Goal: Task Accomplishment & Management: Manage account settings

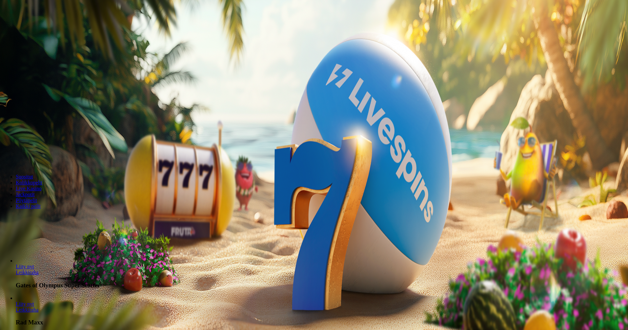
click at [37, 26] on span "Kirjaudu" at bounding box center [45, 23] width 16 height 5
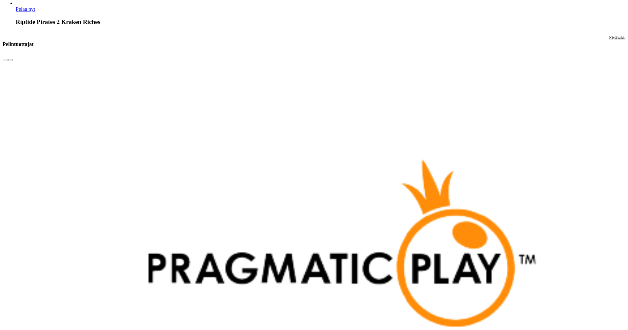
scroll to position [1846, 0]
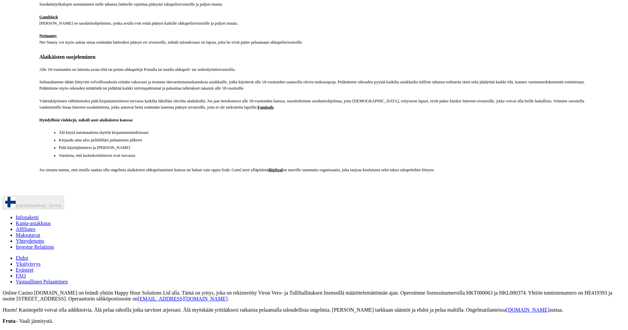
scroll to position [1556, 0]
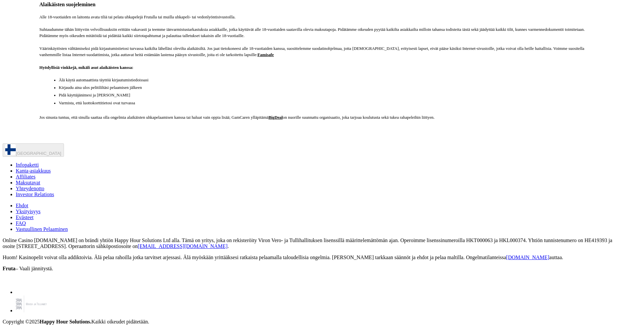
click at [625, 182] on footer "Finland Infopaketti Kanta-asiakkuus Affiliates Maksutavat Yhteydenotto Investor…" at bounding box center [314, 233] width 623 height 181
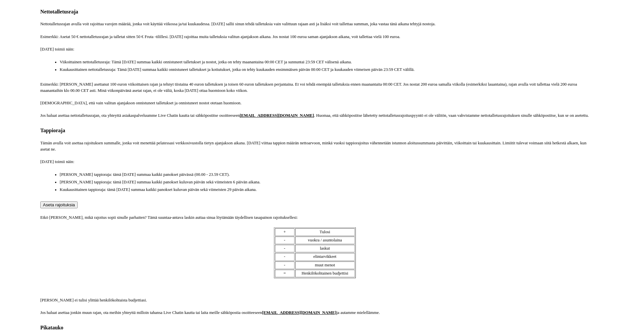
scroll to position [360, 0]
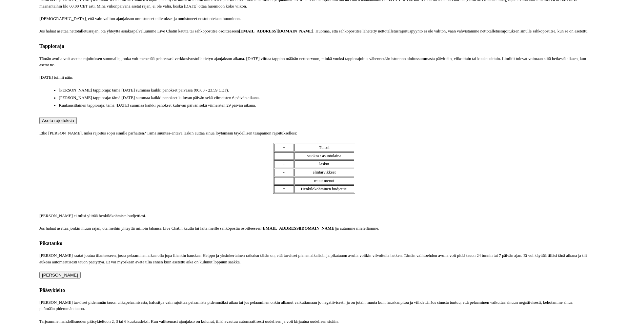
click at [74, 123] on span "Aseta rajoituksia" at bounding box center [58, 120] width 32 height 5
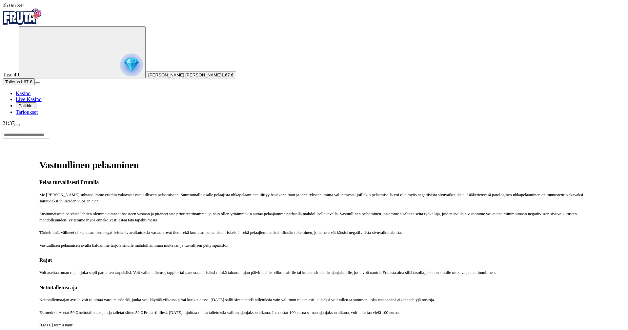
click at [17, 125] on span "menu icon" at bounding box center [17, 125] width 0 height 0
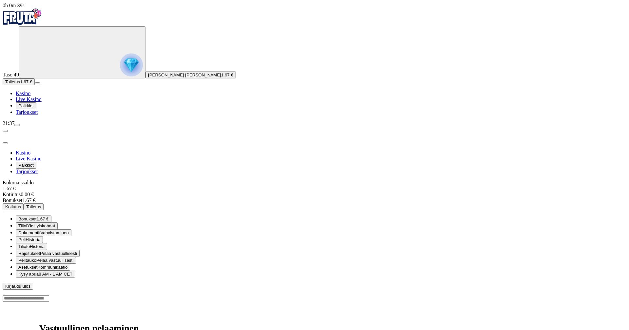
click at [30, 284] on span "Kirjaudu ulos" at bounding box center [17, 286] width 25 height 5
